Goal: Task Accomplishment & Management: Use online tool/utility

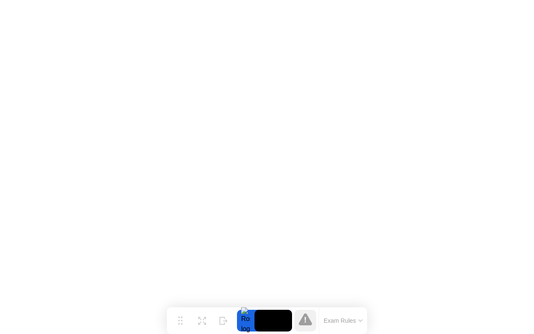
click at [274, 321] on video at bounding box center [274, 321] width 38 height 22
click at [223, 319] on icon at bounding box center [224, 318] width 8 height 8
click button "Got it"
click at [220, 315] on icon at bounding box center [222, 317] width 5 height 7
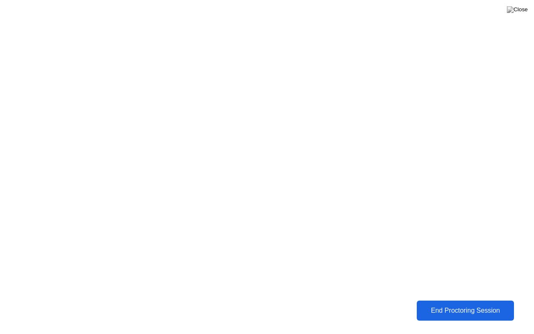
click at [440, 302] on button "End Proctoring Session" at bounding box center [465, 311] width 97 height 20
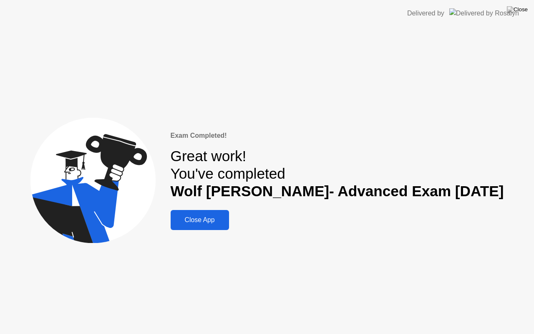
click at [228, 213] on button "Close App" at bounding box center [200, 220] width 58 height 20
